Goal: Task Accomplishment & Management: Manage account settings

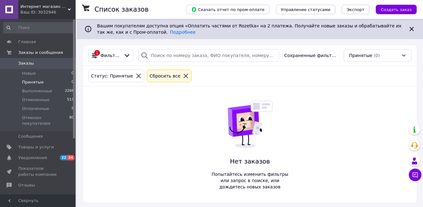
click at [44, 60] on span "Заказы" at bounding box center [38, 63] width 40 height 6
click at [42, 144] on span "Товары и услуги" at bounding box center [36, 147] width 36 height 6
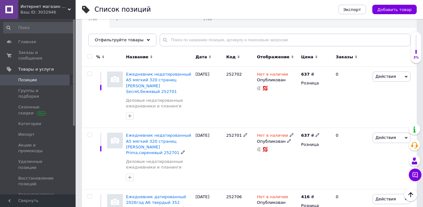
scroll to position [26, 0]
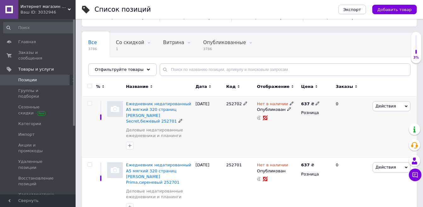
click at [90, 103] on input "checkbox" at bounding box center [90, 103] width 4 height 4
checkbox input "true"
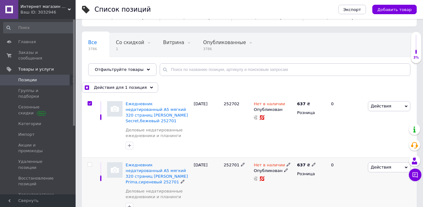
click at [89, 162] on input "checkbox" at bounding box center [90, 164] width 4 height 4
checkbox input "true"
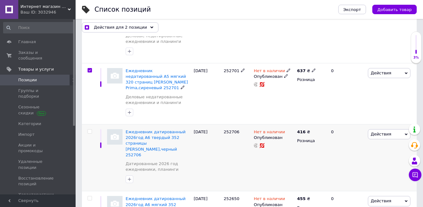
scroll to position [120, 0]
click at [88, 129] on input "checkbox" at bounding box center [90, 131] width 4 height 4
checkbox input "true"
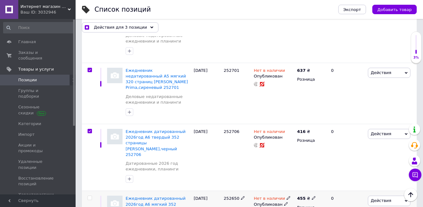
click at [89, 196] on input "checkbox" at bounding box center [90, 198] width 4 height 4
checkbox input "true"
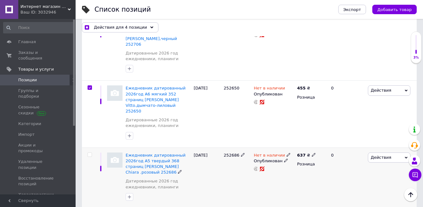
scroll to position [246, 0]
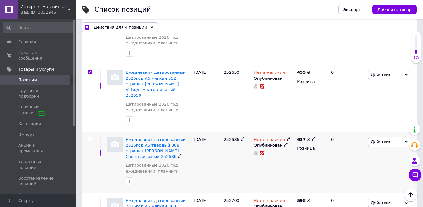
click at [89, 137] on input "checkbox" at bounding box center [90, 139] width 4 height 4
checkbox input "true"
click at [89, 198] on input "checkbox" at bounding box center [90, 200] width 4 height 4
checkbox input "true"
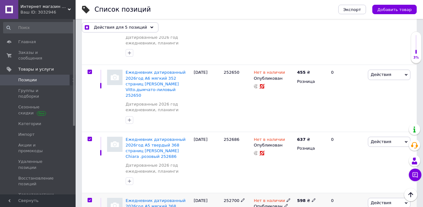
checkbox input "true"
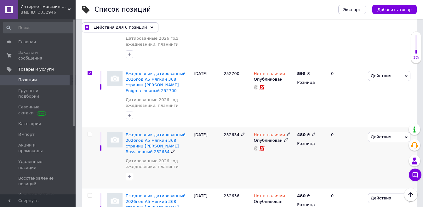
scroll to position [403, 0]
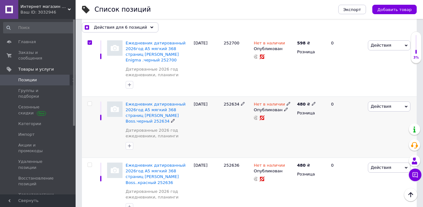
click at [90, 102] on input "checkbox" at bounding box center [90, 104] width 4 height 4
checkbox input "true"
click at [90, 163] on input "checkbox" at bounding box center [90, 165] width 4 height 4
checkbox input "true"
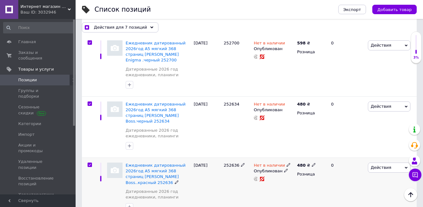
checkbox input "true"
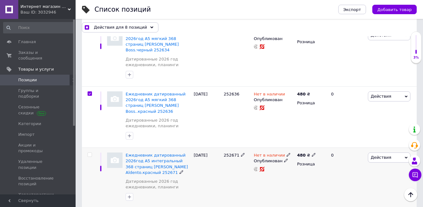
scroll to position [498, 0]
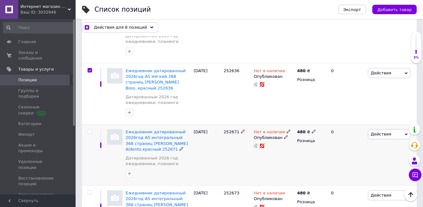
click at [89, 129] on input "checkbox" at bounding box center [90, 131] width 4 height 4
checkbox input "true"
click at [90, 191] on input "checkbox" at bounding box center [90, 193] width 4 height 4
checkbox input "true"
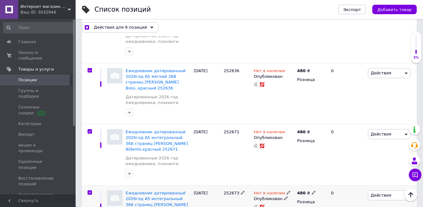
checkbox input "true"
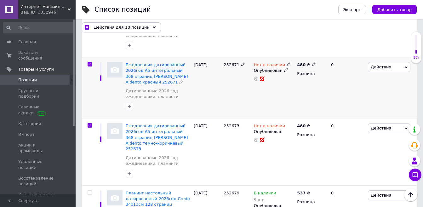
scroll to position [592, 0]
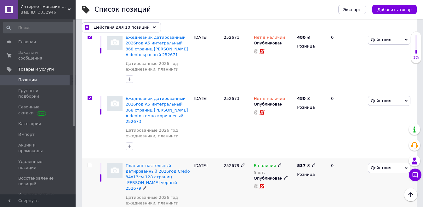
click at [90, 163] on input "checkbox" at bounding box center [90, 165] width 4 height 4
checkbox input "true"
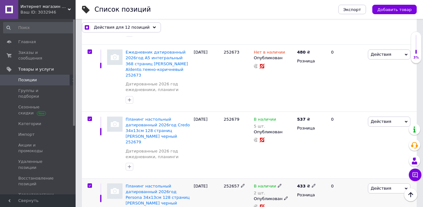
scroll to position [687, 0]
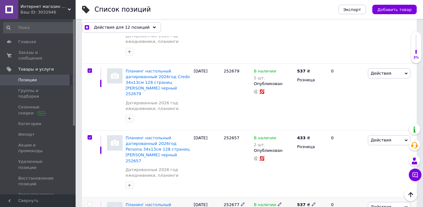
click at [87, 202] on div at bounding box center [89, 204] width 13 height 4
checkbox input "true"
click at [90, 202] on input "checkbox" at bounding box center [90, 204] width 4 height 4
checkbox input "true"
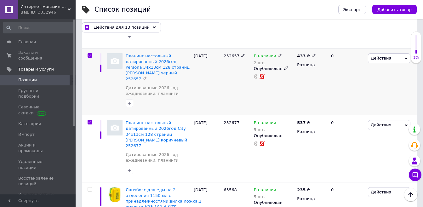
scroll to position [781, 0]
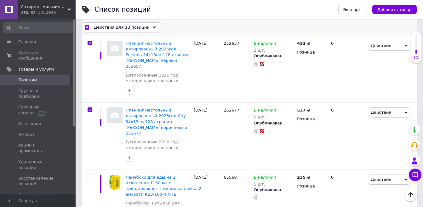
click at [153, 27] on use at bounding box center [154, 27] width 3 height 2
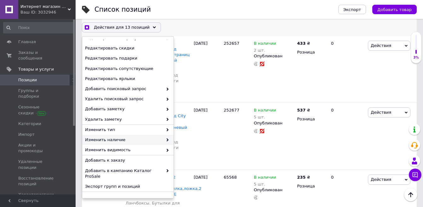
scroll to position [59, 0]
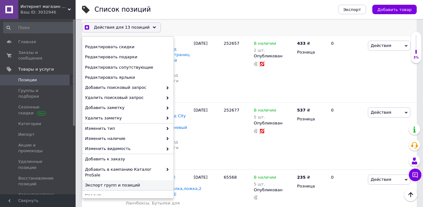
click at [117, 182] on span "Экспорт групп и позиций" at bounding box center [127, 185] width 84 height 6
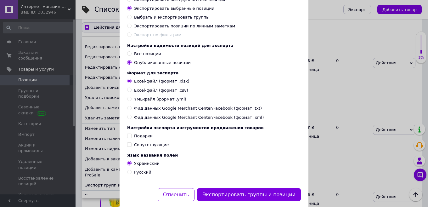
scroll to position [68, 0]
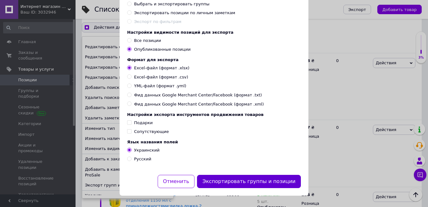
click at [247, 181] on button "Экспортировать группы и позиции" at bounding box center [249, 182] width 104 height 14
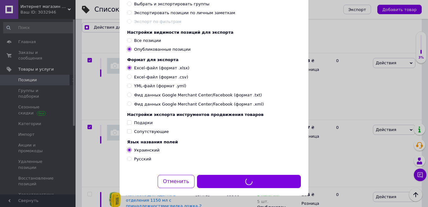
checkbox input "true"
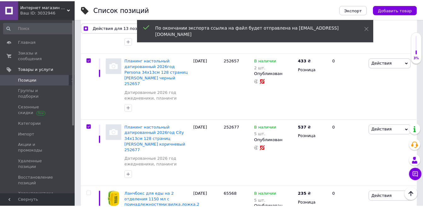
scroll to position [781, 0]
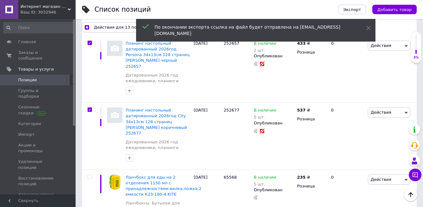
click at [33, 202] on span "Уведомления" at bounding box center [32, 205] width 29 height 6
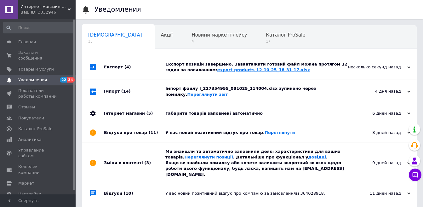
click at [242, 70] on link "export-products-12-10-25_18-31-17.xlsx" at bounding box center [263, 69] width 93 height 5
